Goal: Navigation & Orientation: Find specific page/section

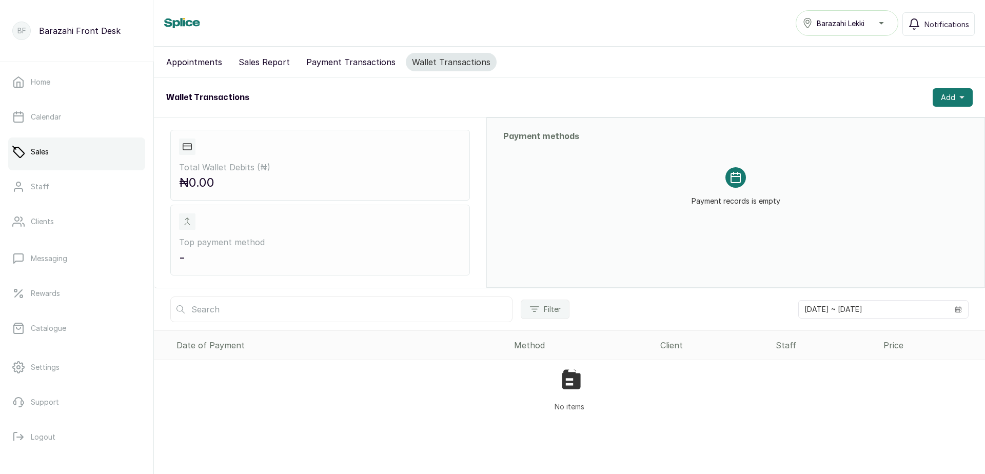
click at [279, 62] on button "Sales Report" at bounding box center [264, 62] width 64 height 18
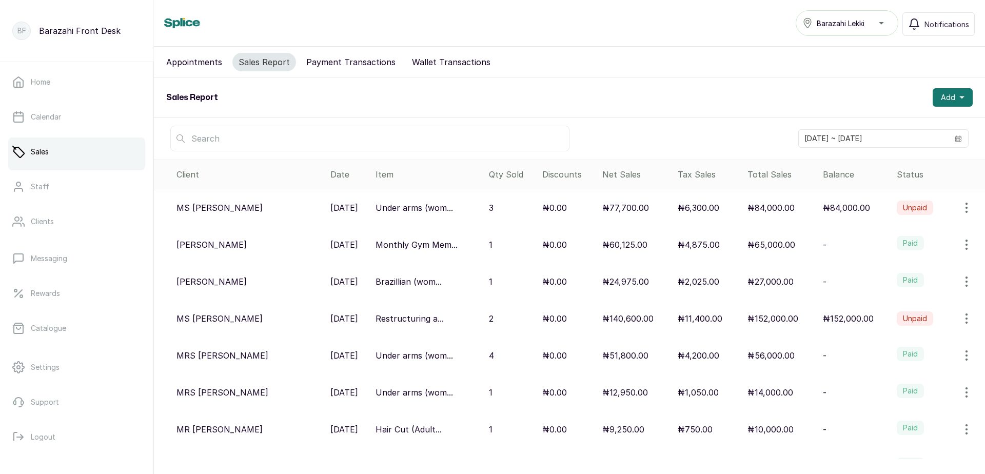
click at [196, 65] on button "Appointments" at bounding box center [194, 62] width 68 height 18
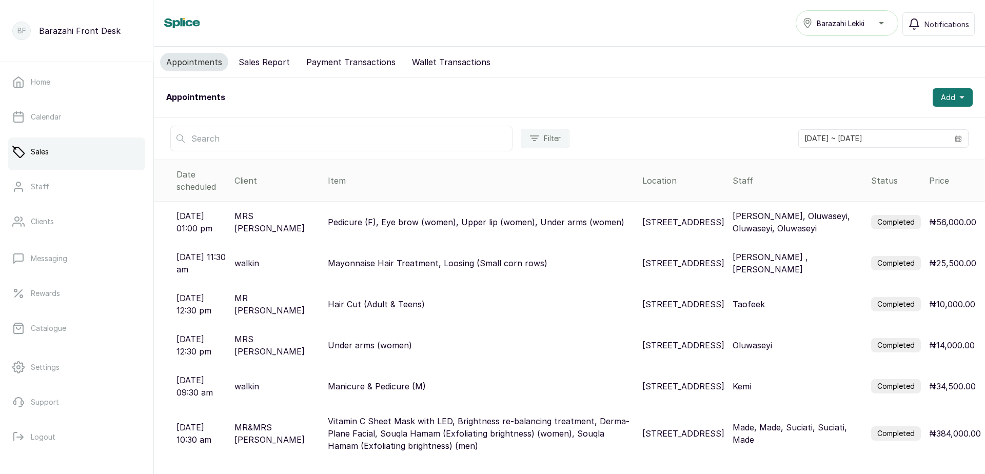
click at [60, 148] on link "Sales" at bounding box center [76, 151] width 137 height 29
click at [48, 116] on p "Calendar" at bounding box center [46, 117] width 30 height 10
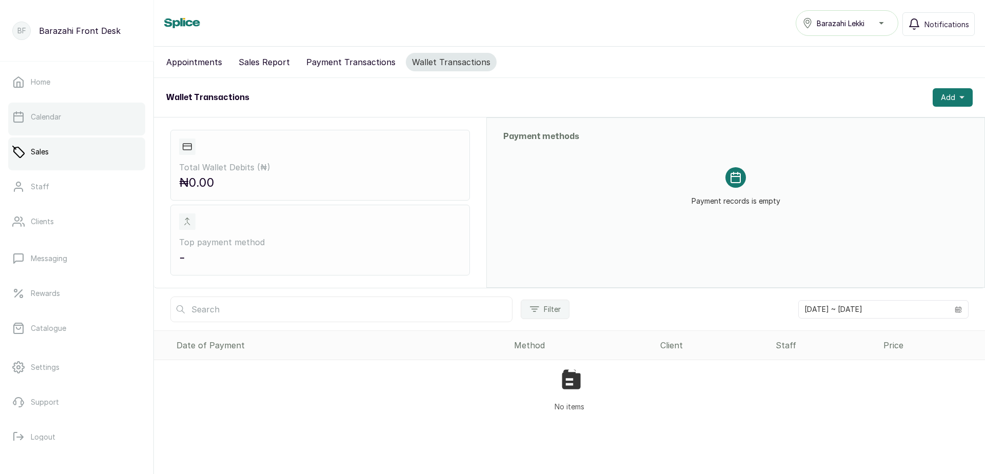
click at [41, 126] on link "Calendar" at bounding box center [76, 117] width 137 height 29
